Goal: Go to known website: Access a specific website the user already knows

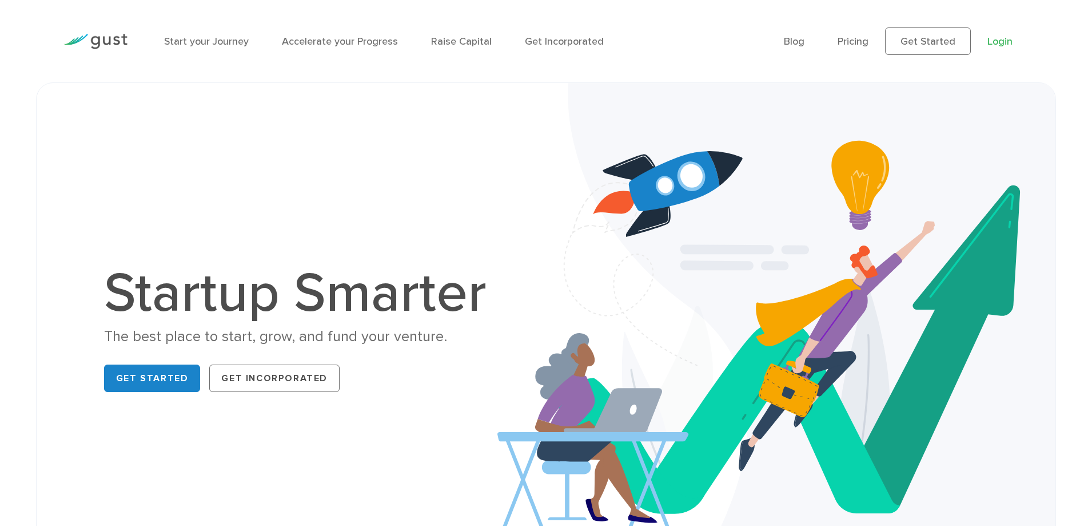
click at [998, 46] on link "Login" at bounding box center [1000, 41] width 25 height 12
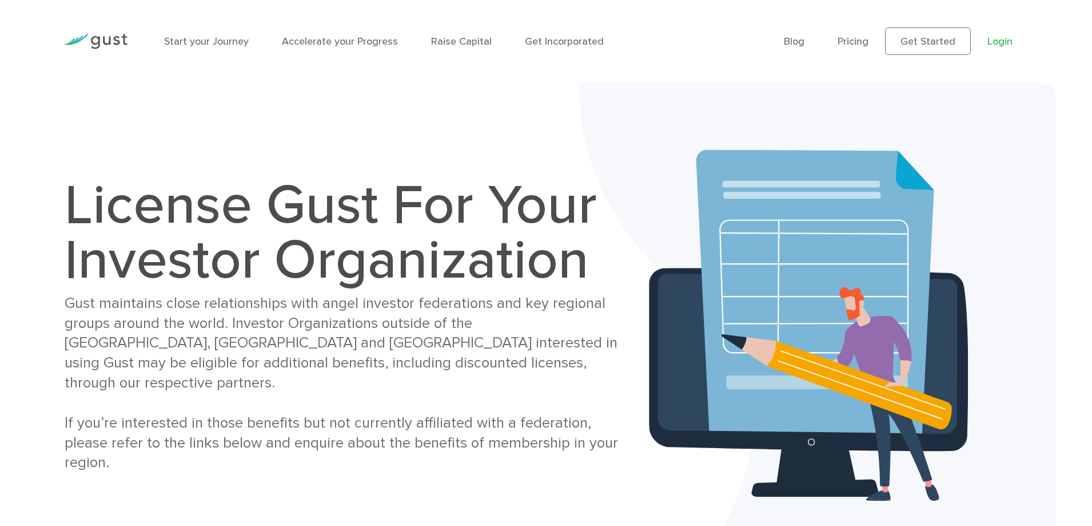
click at [1000, 44] on link "Login" at bounding box center [1000, 41] width 25 height 12
